Goal: Task Accomplishment & Management: Manage account settings

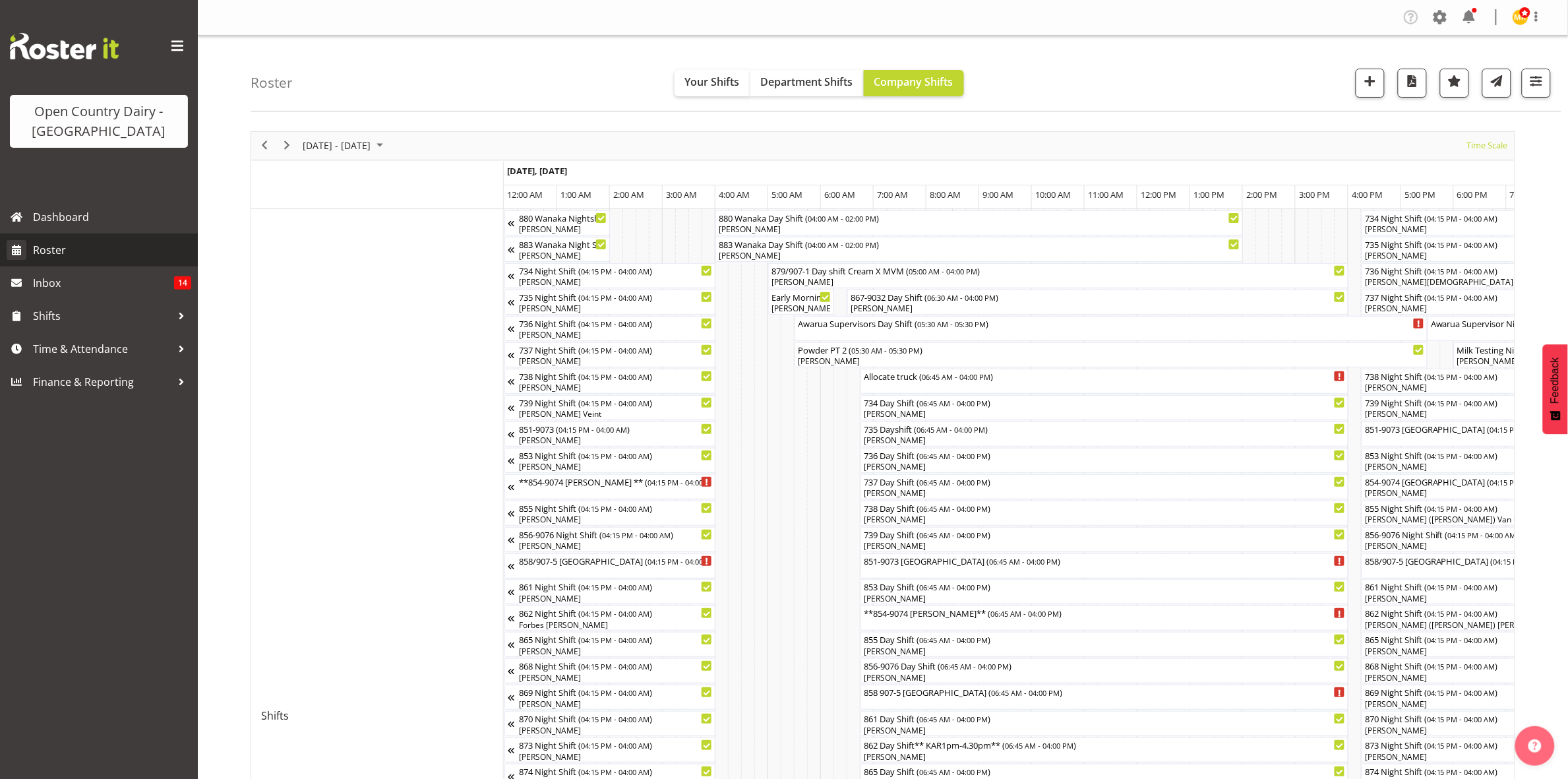
scroll to position [0, 7596]
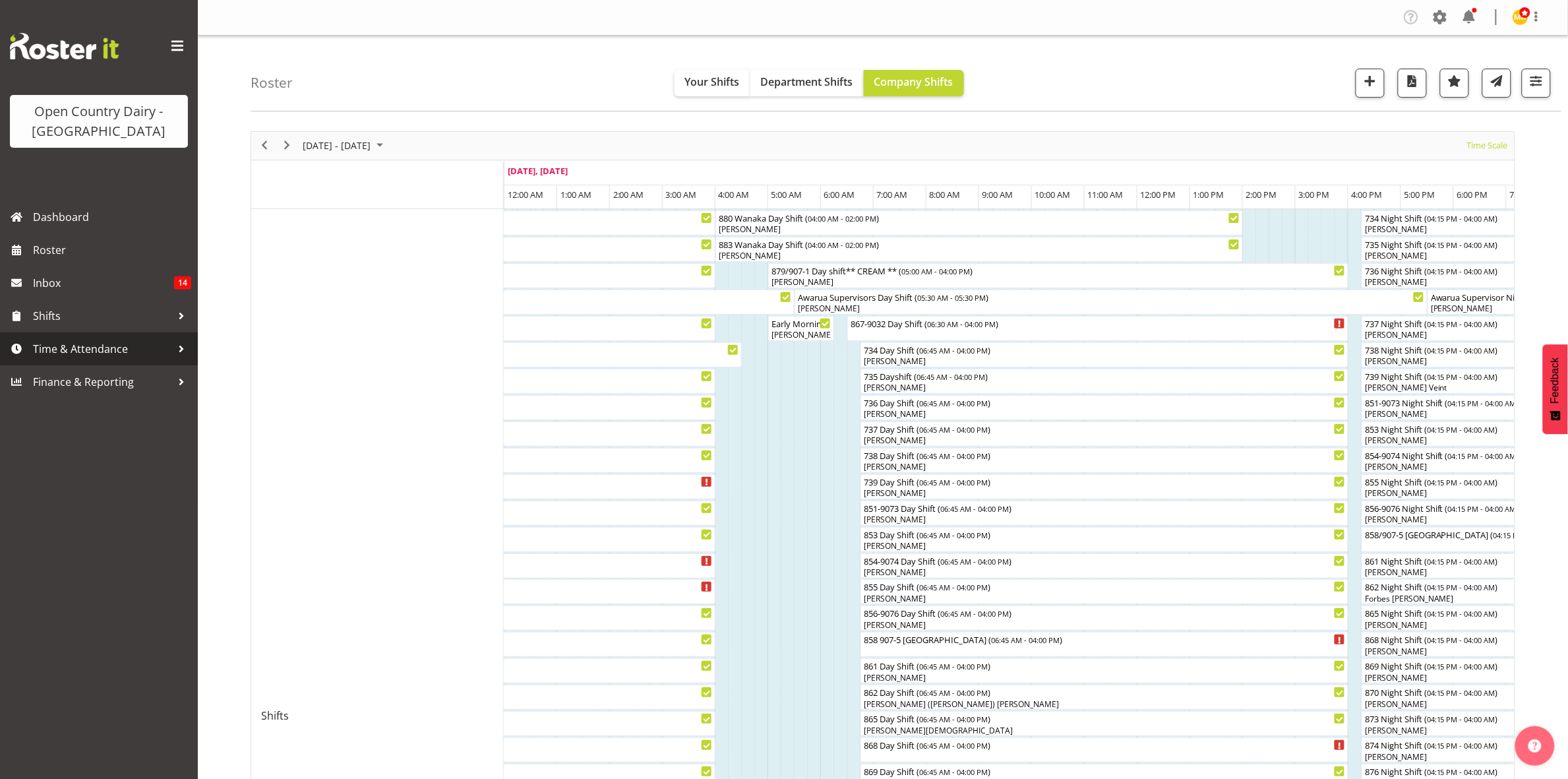
click at [70, 350] on span "Time & Attendance" at bounding box center [102, 348] width 138 height 20
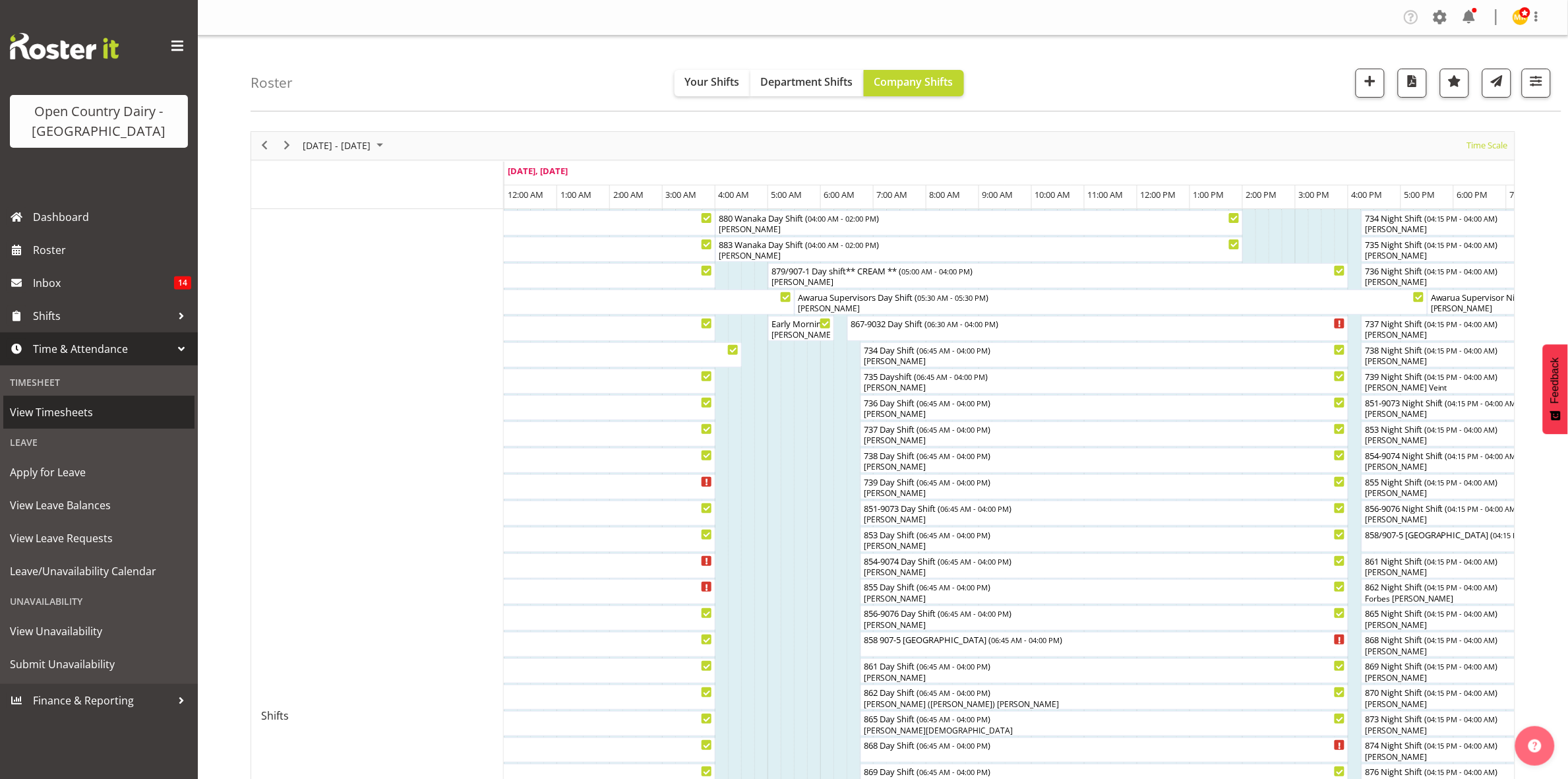
click at [63, 420] on span "View Timesheets" at bounding box center [99, 412] width 178 height 20
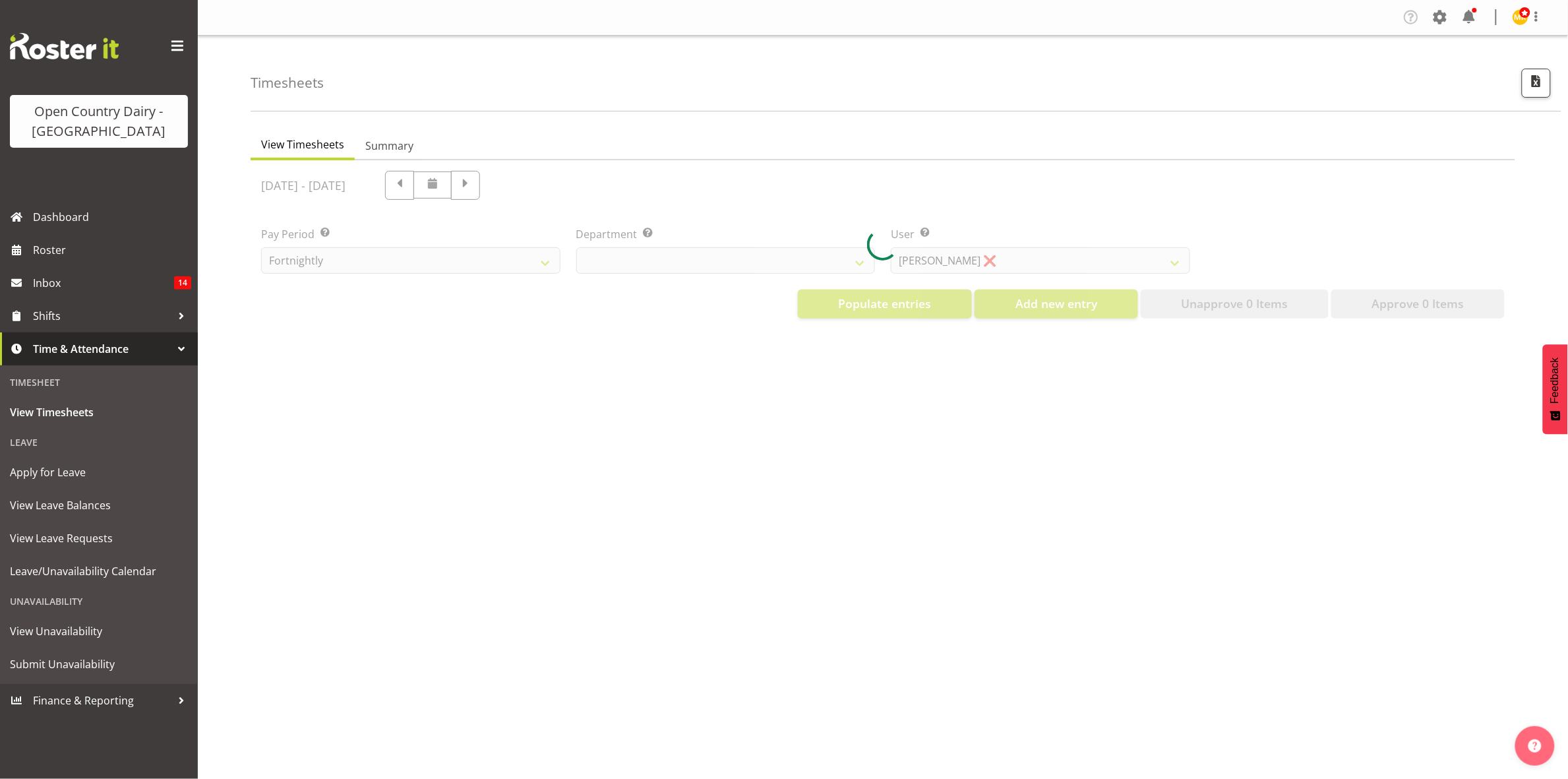
select select "699"
select select "8449"
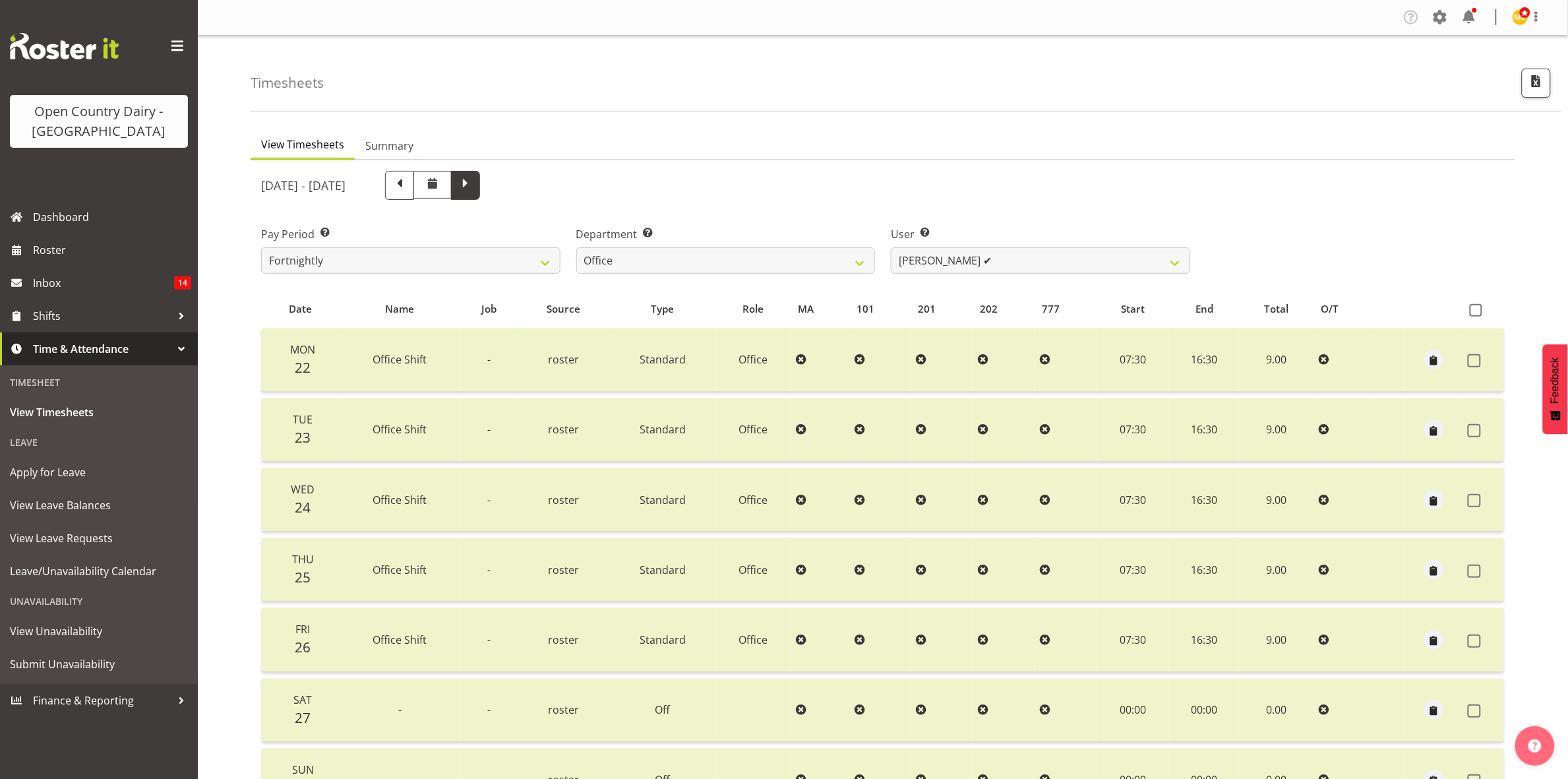
click at [480, 180] on span at bounding box center [465, 185] width 29 height 29
select select
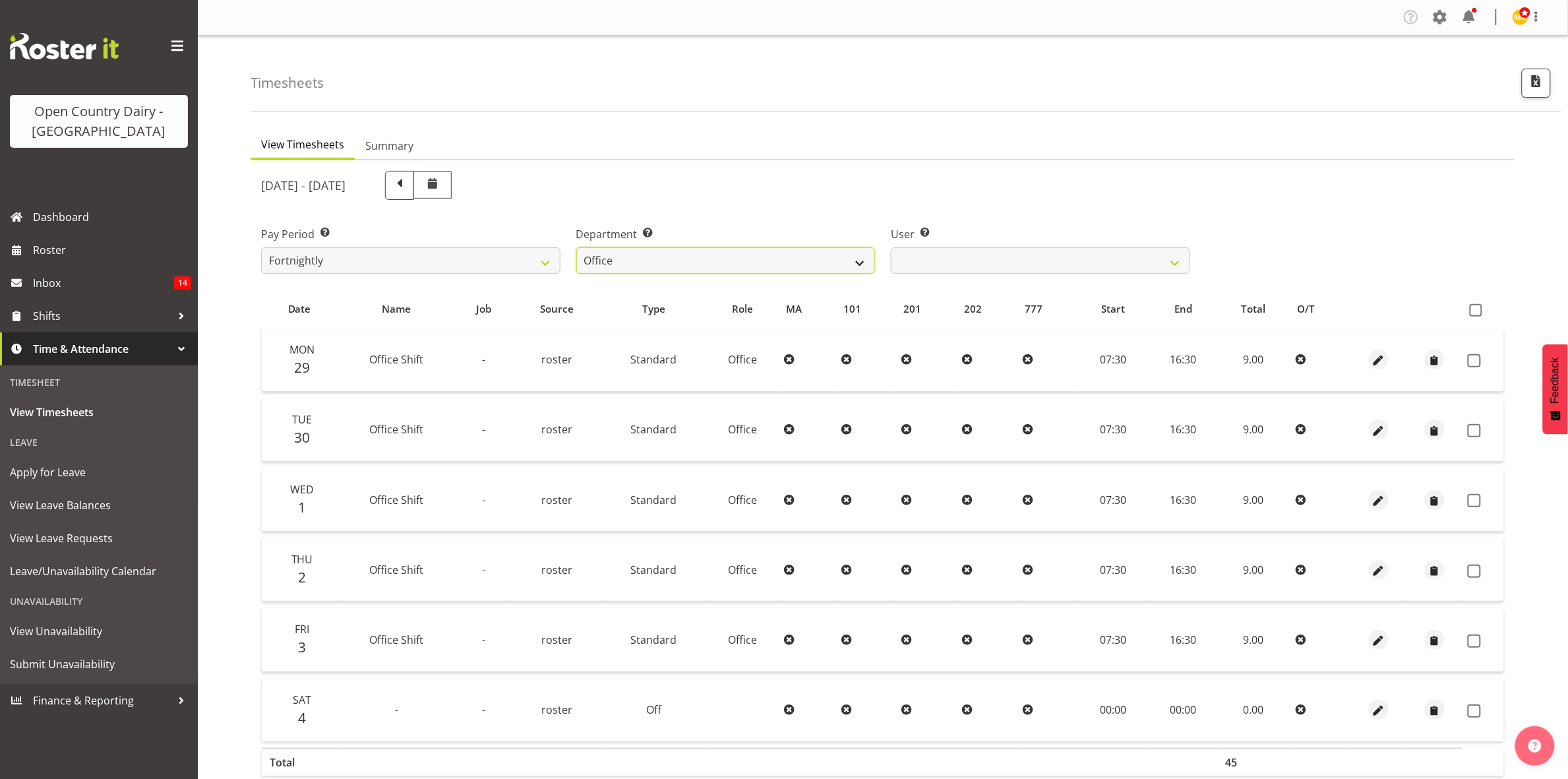
click at [854, 255] on select "734 735 736 737 738 739 851 853 854 855 856 858 861 862 865 867-9032 868 869 87…" at bounding box center [726, 260] width 299 height 27
select select "905"
click at [577, 247] on select "734 735 736 737 738 739 851 853 854 855 856 858 861 862 865 867-9032 868 869 87…" at bounding box center [726, 260] width 299 height 27
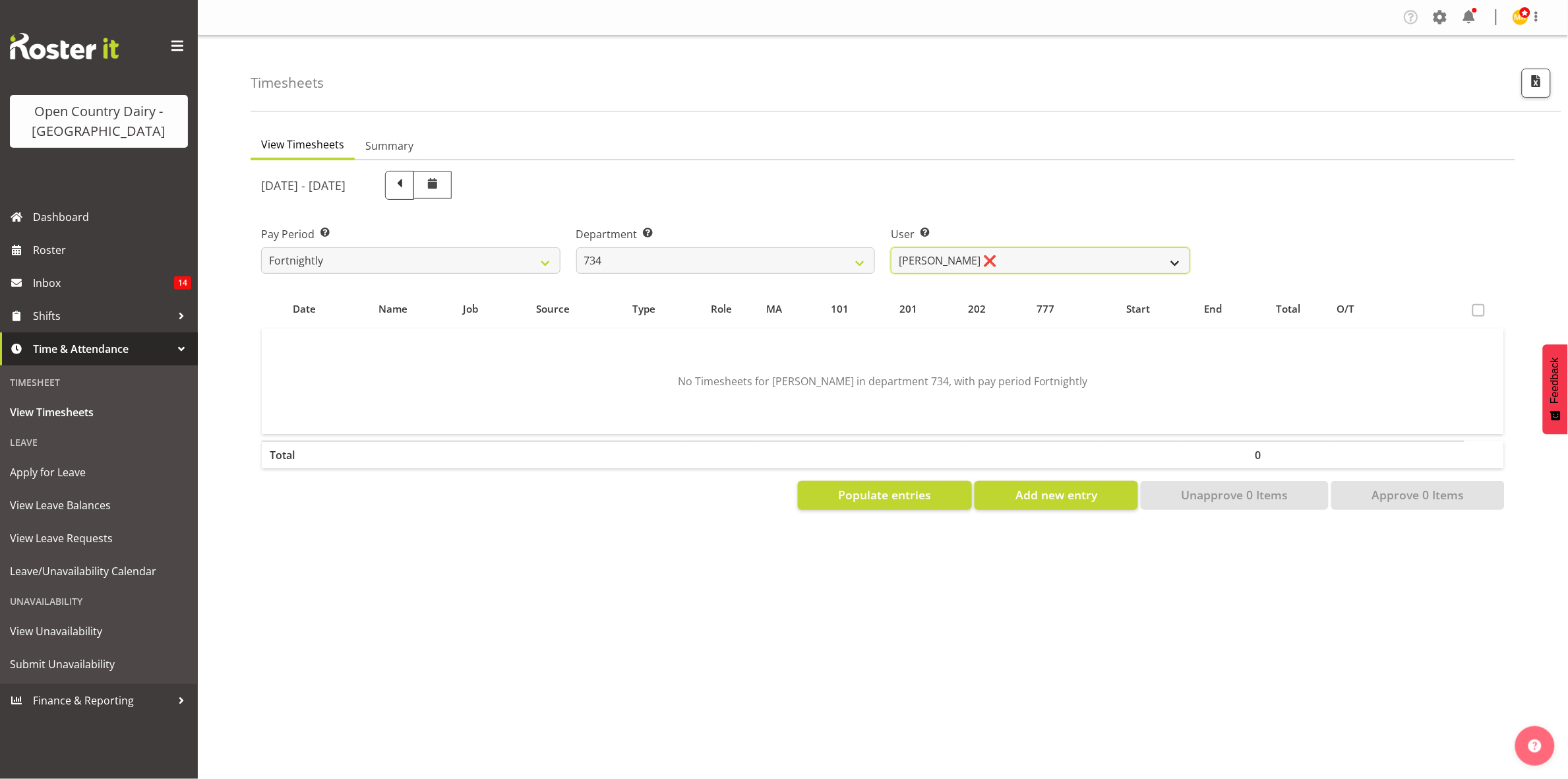
click at [1177, 264] on select "Justin Spicer ❌ Ryan Thompson ❌ Tracey Chittock ❌ Zachary Shanks ❌" at bounding box center [1040, 260] width 299 height 27
select select "11220"
click at [891, 247] on select "Justin Spicer ❌ Ryan Thompson ❌ Tracey Chittock ❌ Zachary Shanks ❌" at bounding box center [1040, 260] width 299 height 27
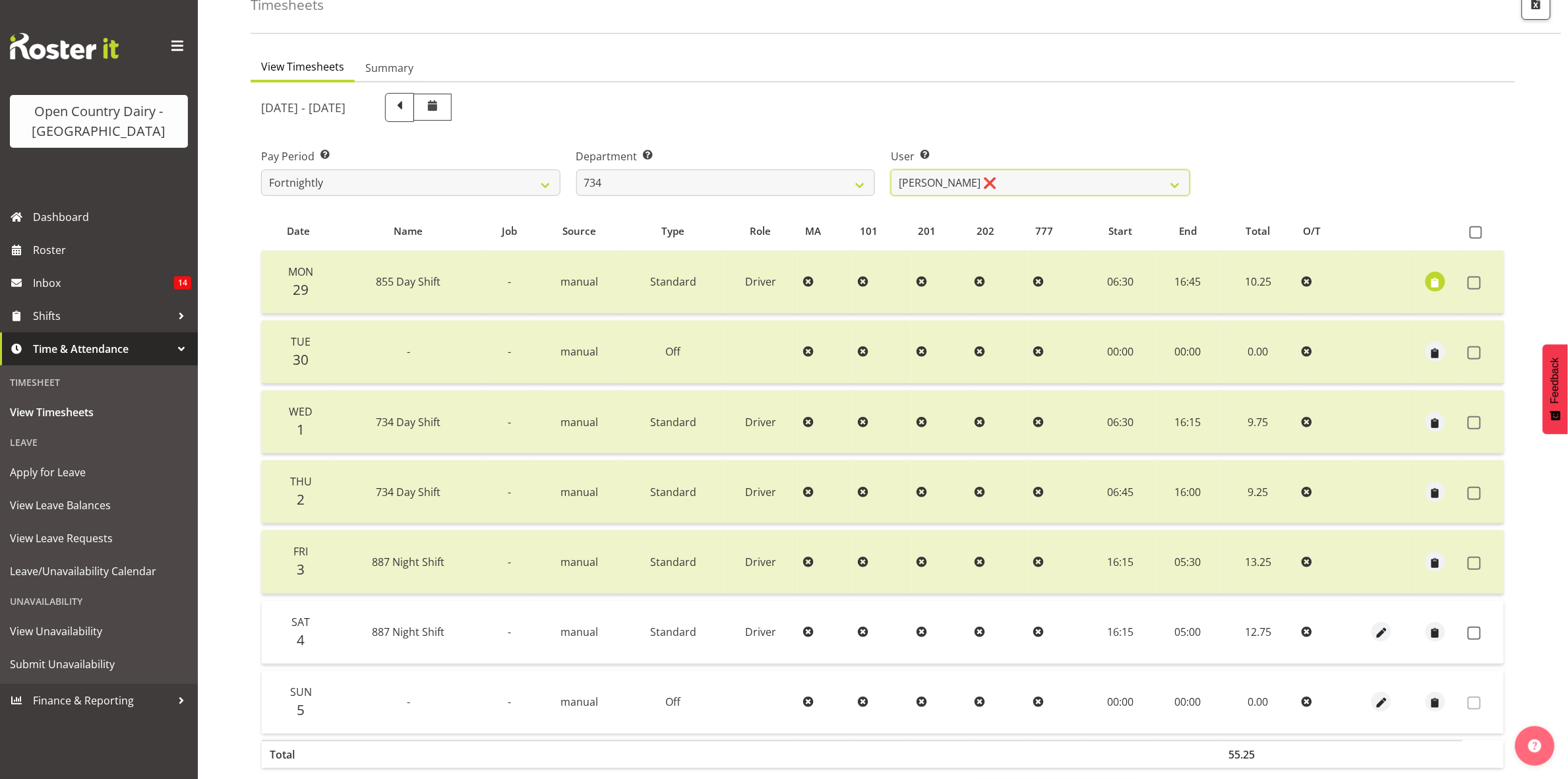
scroll to position [142, 0]
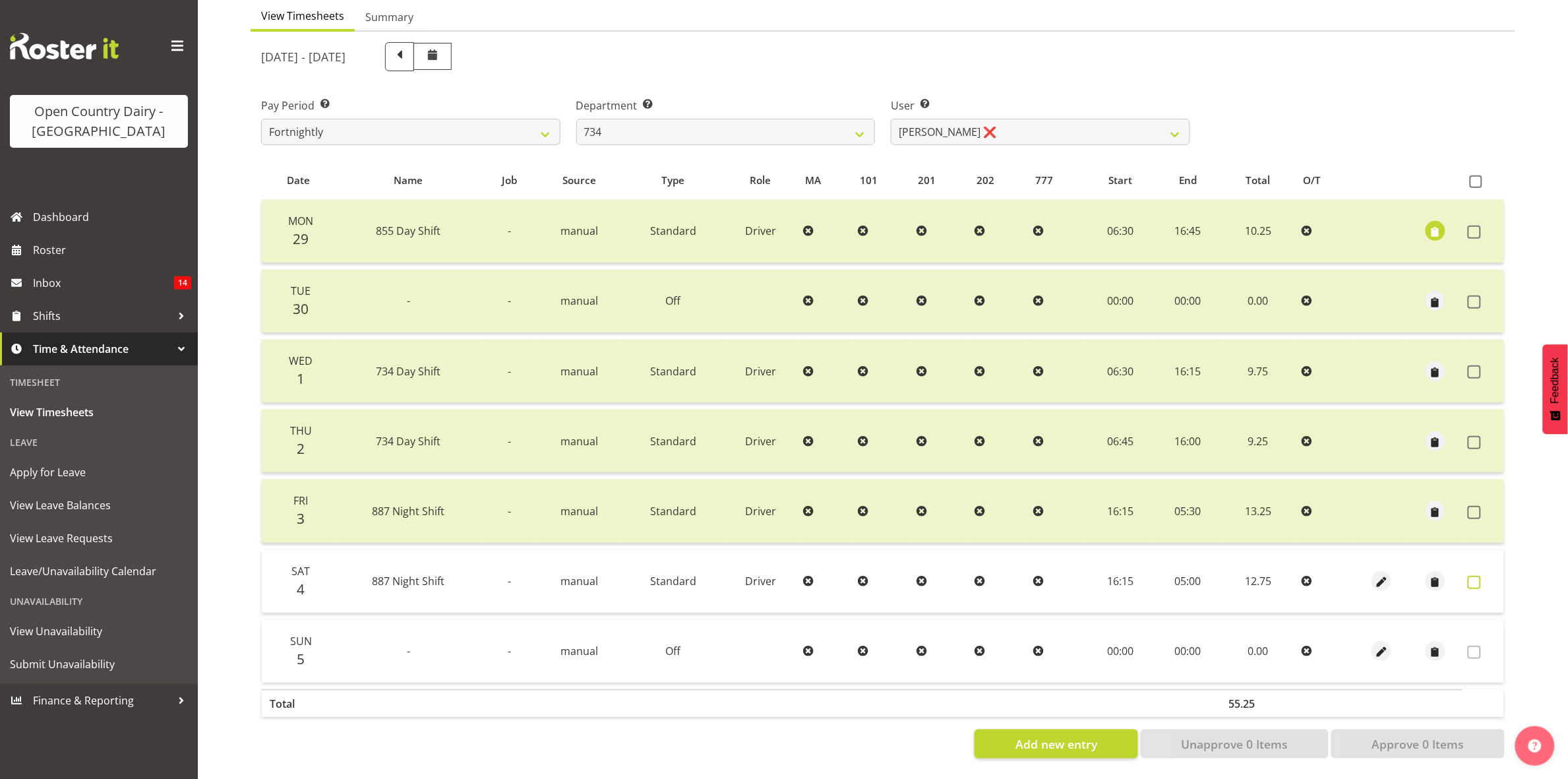
click at [1477, 576] on span at bounding box center [1474, 582] width 13 height 13
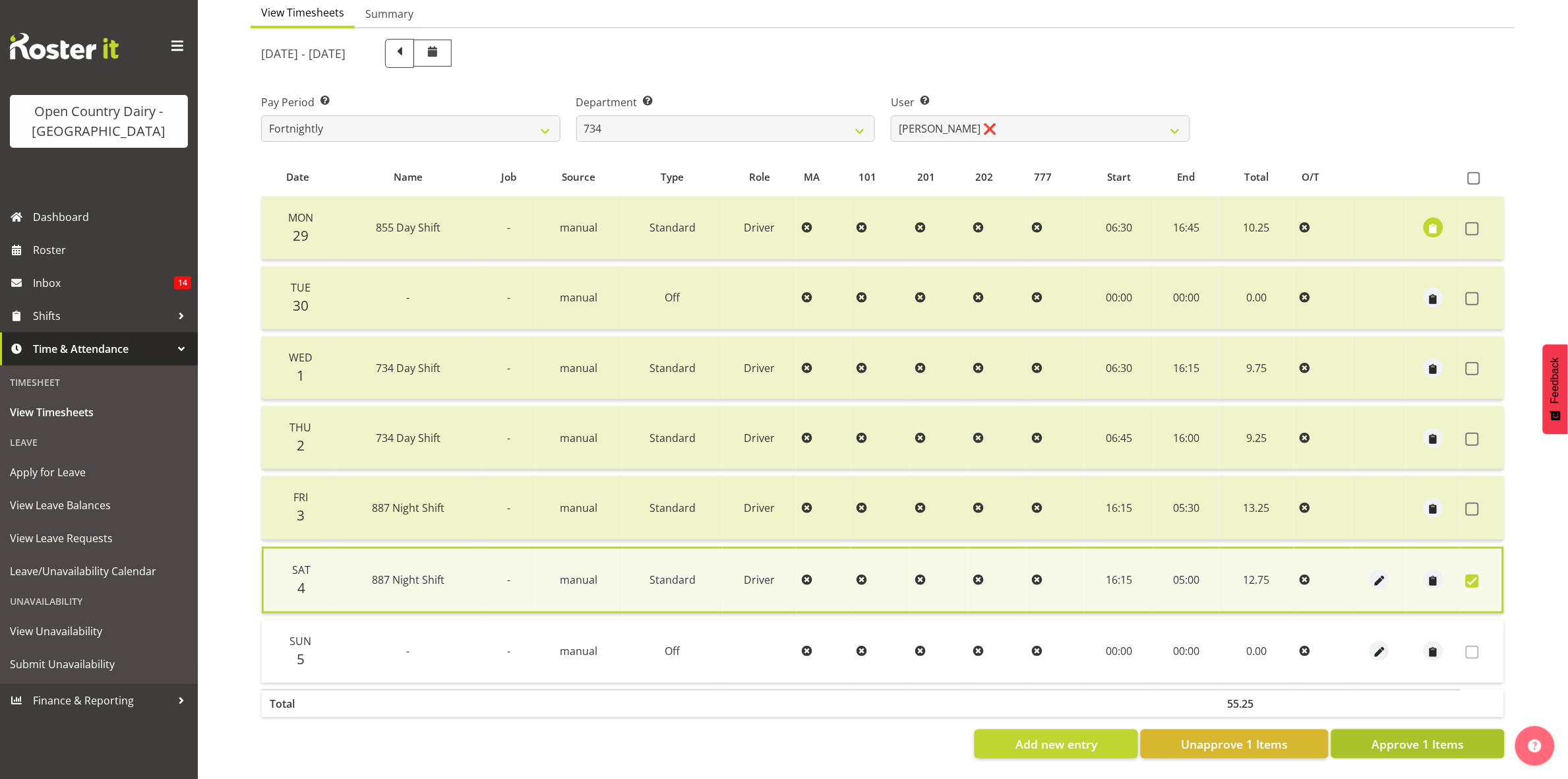
click at [1421, 735] on span "Approve 1 Items" at bounding box center [1417, 744] width 92 height 17
checkbox input "false"
